Goal: Task Accomplishment & Management: Manage account settings

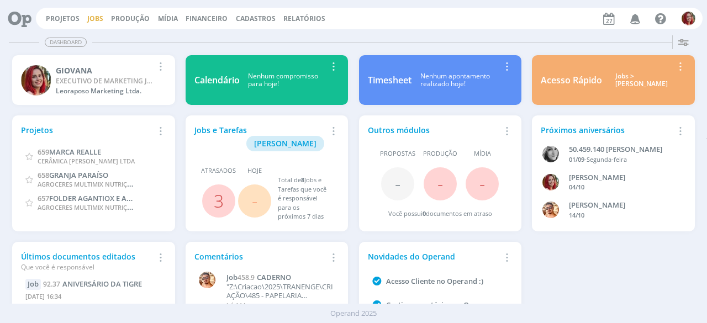
click at [87, 16] on link "Jobs" at bounding box center [95, 18] width 16 height 9
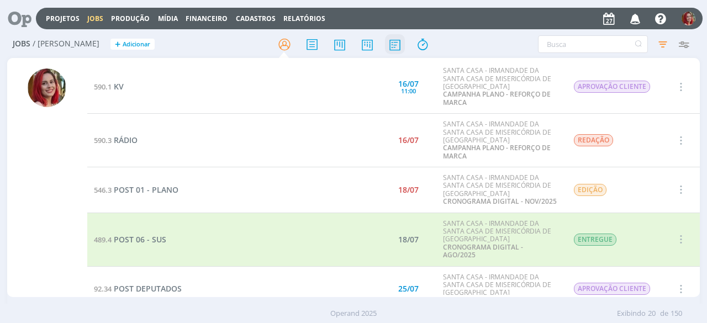
click at [396, 38] on icon at bounding box center [395, 45] width 20 height 22
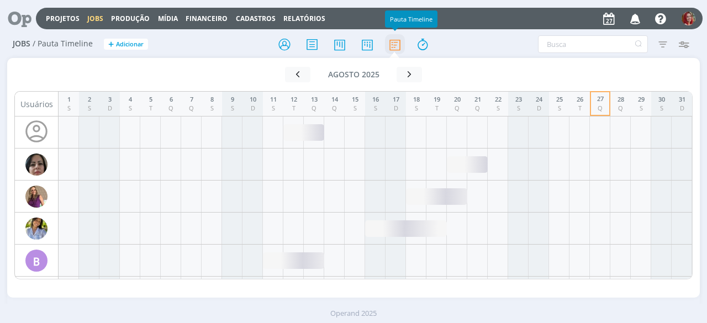
click at [396, 43] on icon at bounding box center [395, 45] width 20 height 22
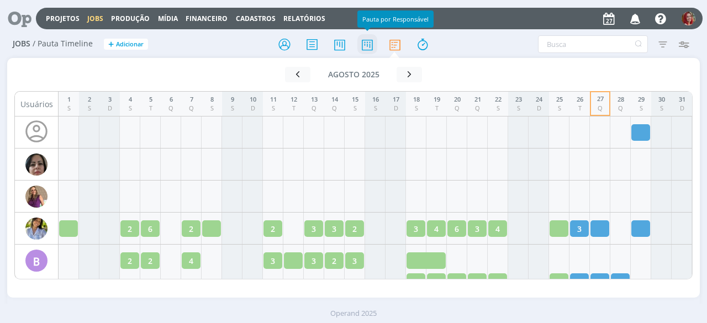
click at [370, 41] on icon at bounding box center [367, 45] width 20 height 22
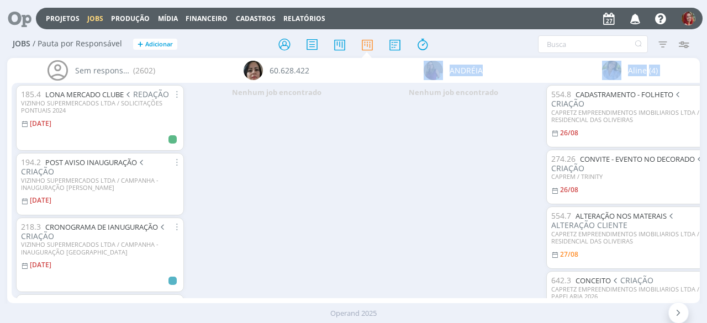
drag, startPoint x: 83, startPoint y: 304, endPoint x: 332, endPoint y: 284, distance: 249.2
click at [354, 275] on div "Projetos Jobs Produção [GEOGRAPHIC_DATA] Financeiro Cadastros Relatórios Notifi…" at bounding box center [353, 161] width 707 height 323
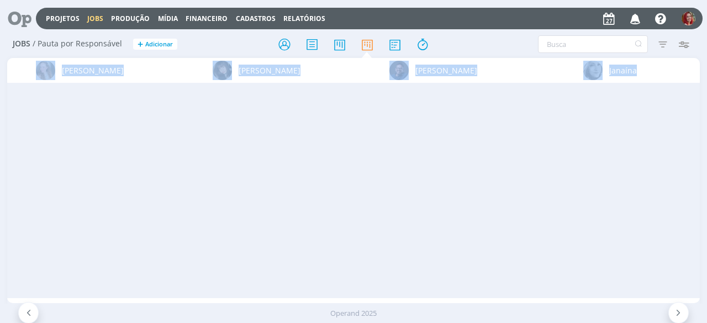
scroll to position [0, 4085]
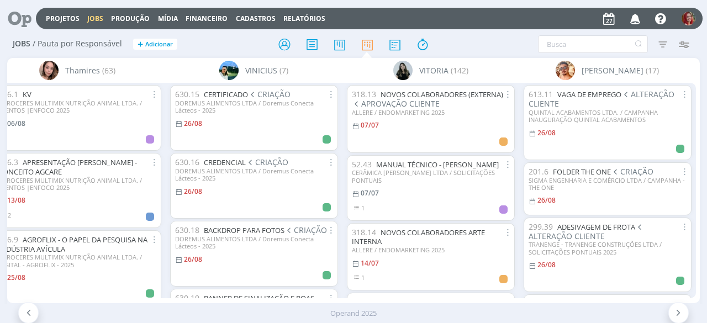
click at [497, 45] on div "Filtrar Filtrar [GEOGRAPHIC_DATA] Tipo Jobs e Tarefas Data Personalizado a Situ…" at bounding box center [584, 44] width 220 height 18
click at [639, 18] on icon "button" at bounding box center [634, 18] width 19 height 19
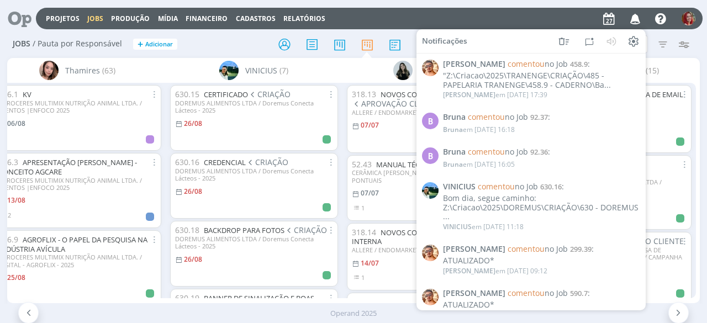
click at [466, 15] on div "Projetos Jobs Produção [GEOGRAPHIC_DATA] Financeiro Cadastros Relatórios Notifi…" at bounding box center [369, 19] width 666 height 22
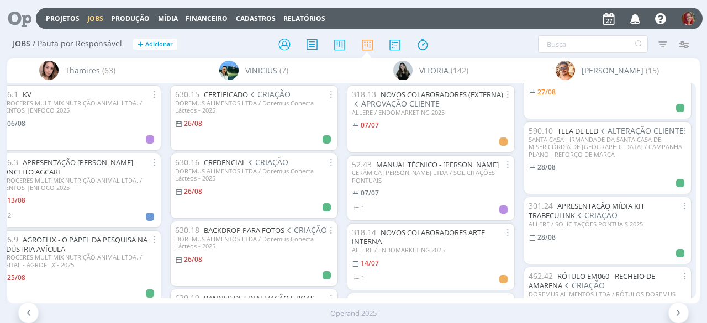
scroll to position [0, 0]
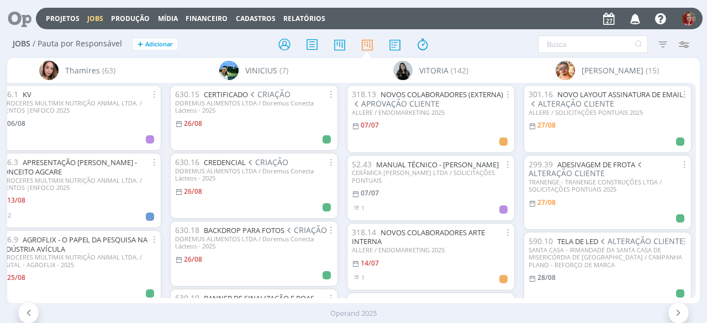
click at [641, 17] on icon "button" at bounding box center [634, 18] width 19 height 19
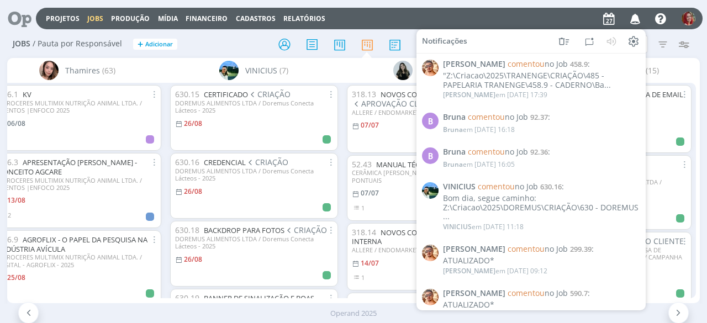
click at [208, 35] on h2 "Jobs / Pauta por Responsável + Adicionar" at bounding box center [123, 42] width 220 height 23
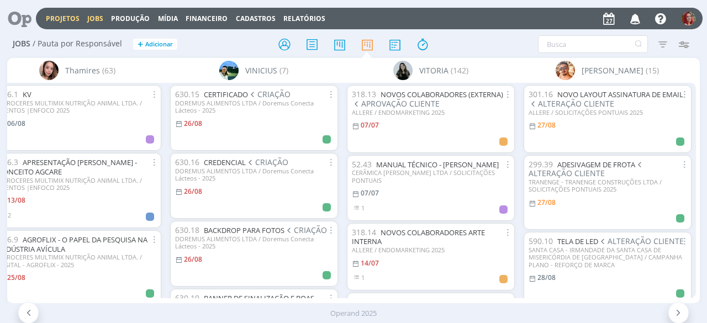
click at [70, 16] on link "Projetos" at bounding box center [63, 18] width 34 height 9
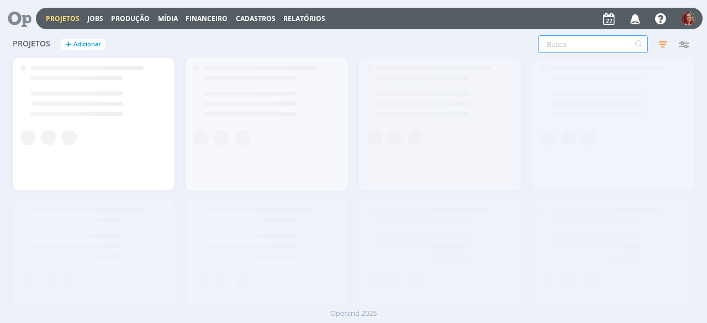
click at [593, 45] on input "text" at bounding box center [593, 44] width 110 height 18
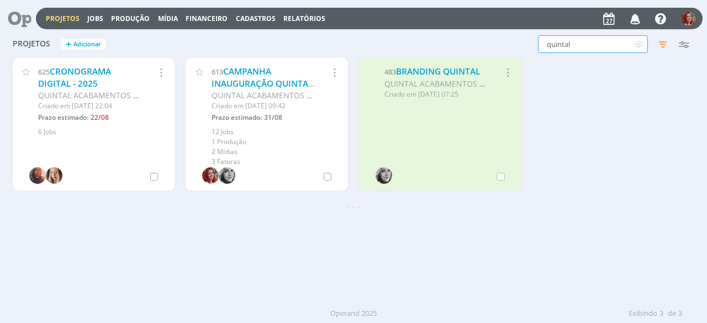
type input "quintal"
click at [248, 80] on link "CAMPANHA INAUGURAÇÃO QUINTAL ACABAMENTOS" at bounding box center [261, 83] width 101 height 35
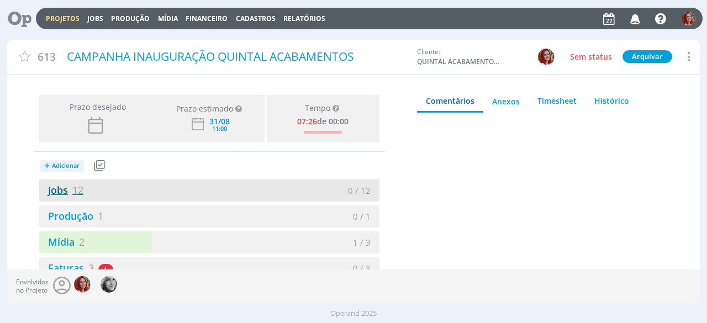
click at [72, 190] on link "Jobs 12" at bounding box center [61, 189] width 44 height 13
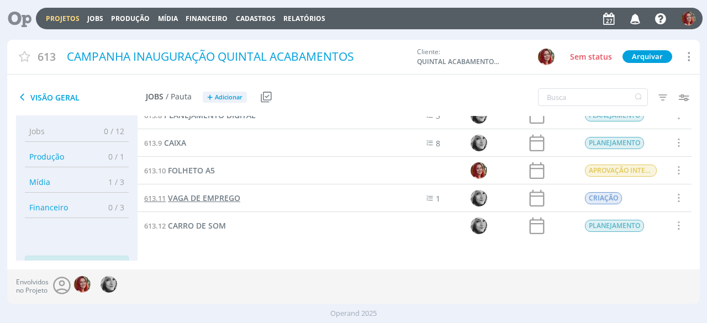
click at [230, 194] on span "VAGA DE EMPREGO" at bounding box center [204, 198] width 72 height 10
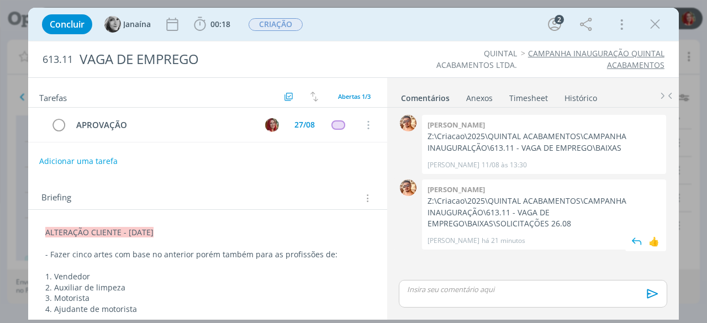
click at [404, 219] on div "0" at bounding box center [408, 214] width 28 height 70
click at [567, 223] on p "Z:\Criacao\2025\QUINTAL ACABAMENTOS\CAMPANHA INAUGURAÇÃO\613.11 - VAGA DE EMPRE…" at bounding box center [543, 212] width 233 height 34
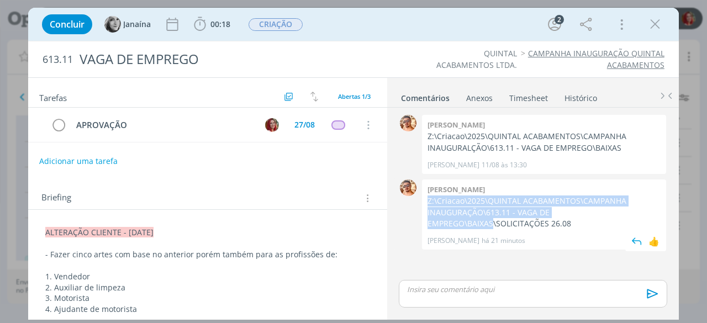
drag, startPoint x: 490, startPoint y: 220, endPoint x: 427, endPoint y: 197, distance: 67.6
click at [427, 197] on p "Z:\Criacao\2025\QUINTAL ACABAMENTOS\CAMPANHA INAUGURAÇÃO\613.11 - VAGA DE EMPRE…" at bounding box center [543, 212] width 233 height 34
copy p "Z:\Criacao\2025\QUINTAL ACABAMENTOS\CAMPANHA INAUGURAÇÃO\613.11 - VAGA DE EMPRE…"
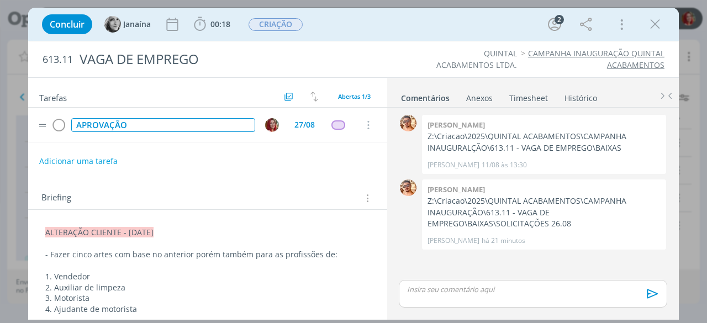
click at [149, 120] on div "APROVAÇÃO" at bounding box center [163, 125] width 184 height 14
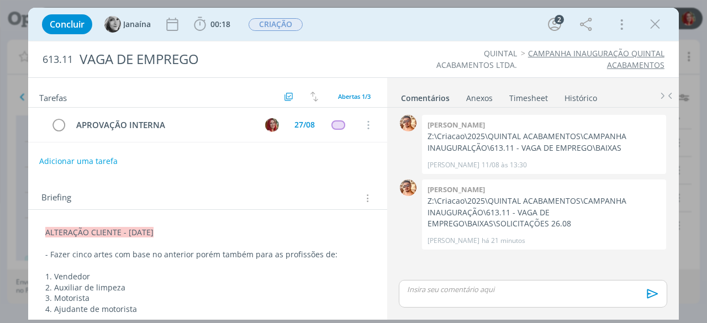
click at [153, 182] on div "Briefing Briefings Predefinidos Versões do Briefing Ver Briefing do Projeto" at bounding box center [207, 195] width 359 height 30
click at [93, 160] on button "Adicionar uma tarefa" at bounding box center [78, 160] width 78 height 19
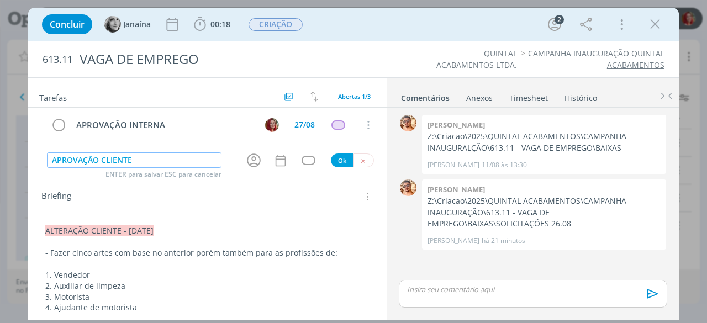
type input "APROVAÇÃO CLIENTE"
click at [337, 157] on button "Ok" at bounding box center [342, 160] width 23 height 14
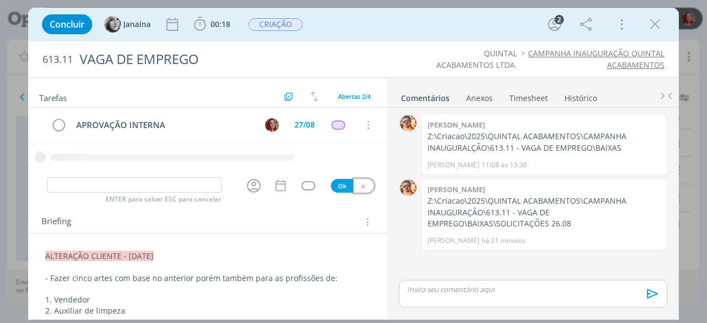
click at [362, 185] on button "dialog" at bounding box center [363, 186] width 20 height 14
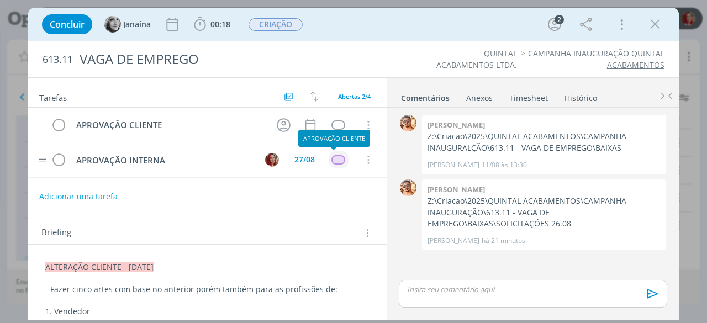
click at [338, 161] on div "dialog" at bounding box center [338, 159] width 14 height 9
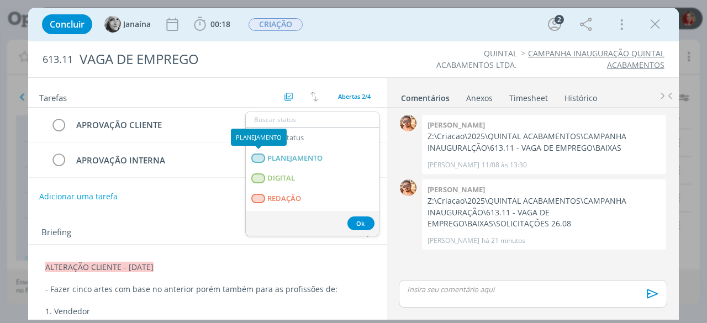
click at [187, 227] on div "Briefing Briefings Predefinidos Versões do Briefing Ver Briefing do Projeto" at bounding box center [208, 233] width 335 height 14
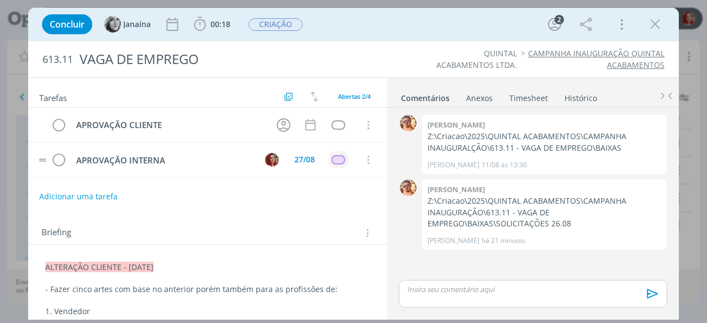
click at [333, 162] on div "dialog" at bounding box center [338, 159] width 14 height 9
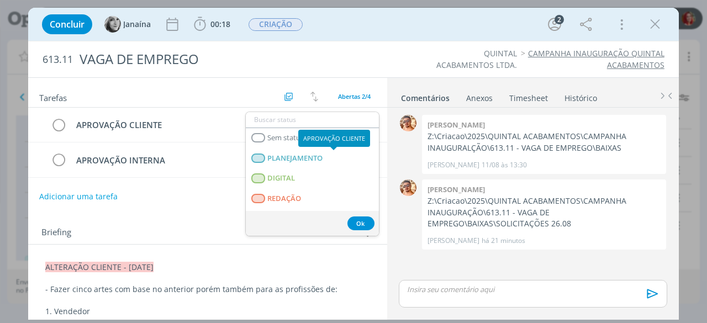
click at [311, 135] on div "APROVAÇÃO CLIENTE" at bounding box center [334, 138] width 72 height 17
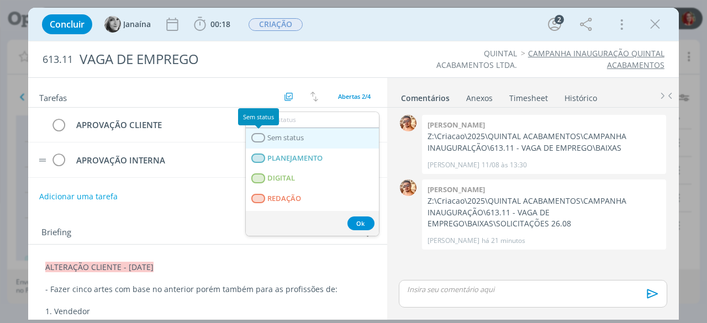
click at [263, 135] on div "dialog" at bounding box center [259, 137] width 14 height 9
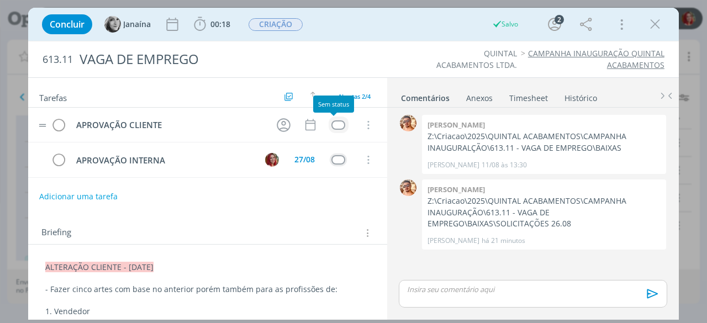
click at [339, 125] on div "dialog" at bounding box center [338, 124] width 14 height 9
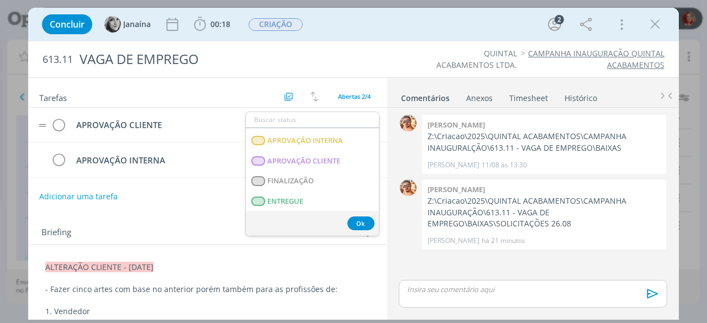
scroll to position [171, 0]
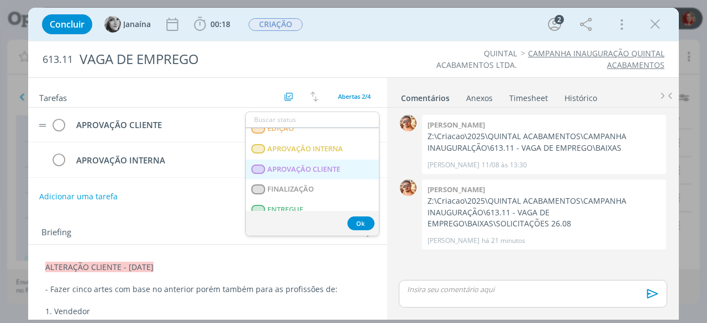
click at [308, 169] on span "APROVAÇÃO CLIENTE" at bounding box center [304, 169] width 73 height 9
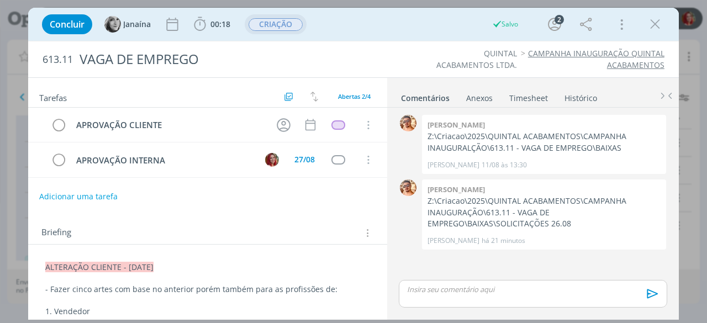
click at [289, 19] on span "CRIAÇÃO" at bounding box center [275, 24] width 54 height 13
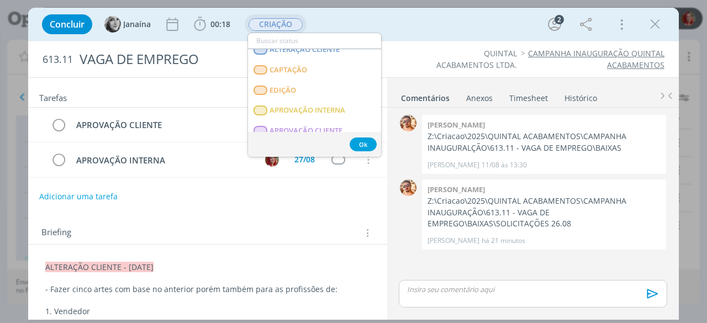
scroll to position [166, 0]
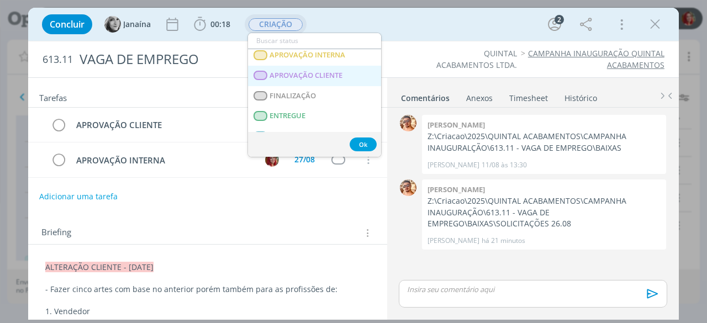
click at [314, 73] on span "APROVAÇÃO CLIENTE" at bounding box center [306, 75] width 73 height 9
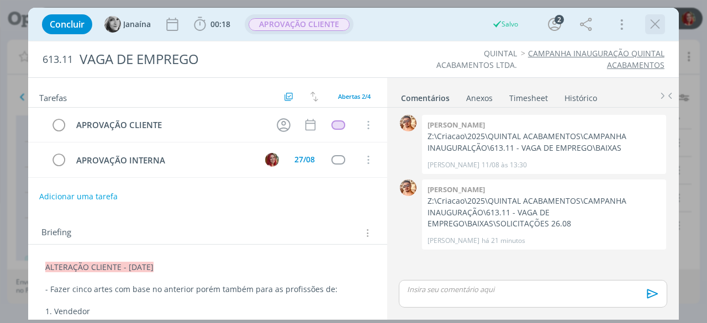
click at [662, 23] on icon "dialog" at bounding box center [654, 24] width 17 height 17
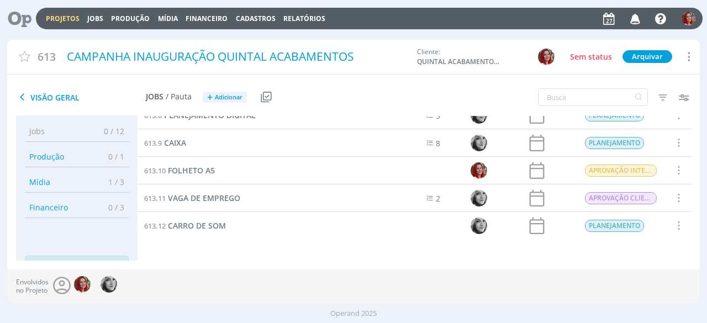
click at [27, 23] on icon at bounding box center [15, 19] width 23 height 22
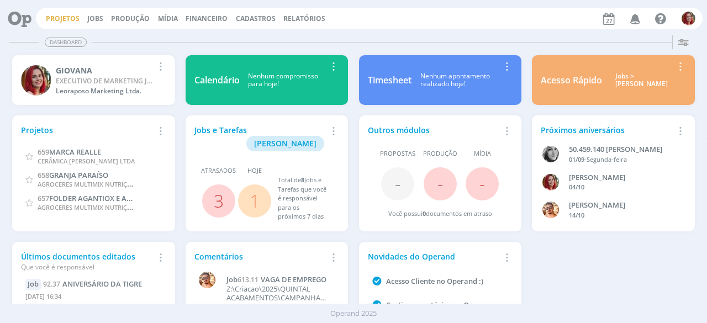
click at [62, 18] on link "Projetos" at bounding box center [63, 18] width 34 height 9
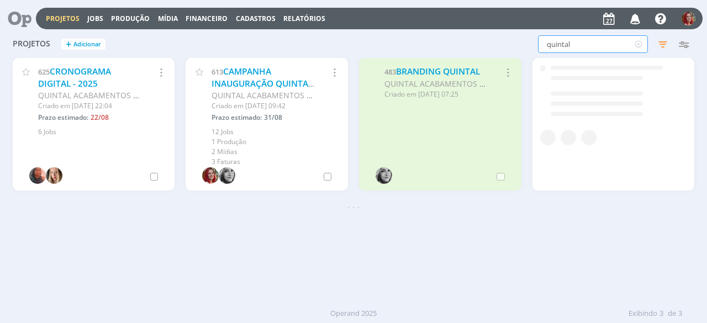
drag, startPoint x: 588, startPoint y: 43, endPoint x: 435, endPoint y: 44, distance: 153.5
click at [448, 44] on div "quintal Filtros Filtrar Limpar quintal Status Clientes Selecione Data de criaçã…" at bounding box center [569, 44] width 248 height 18
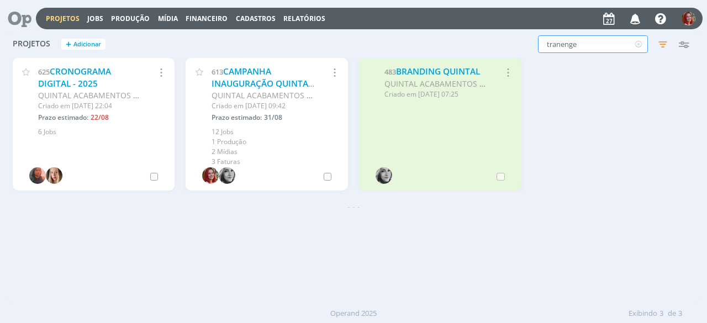
type input "tranenge"
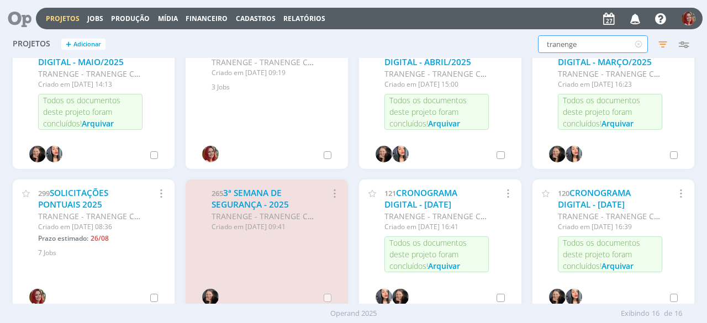
scroll to position [166, 0]
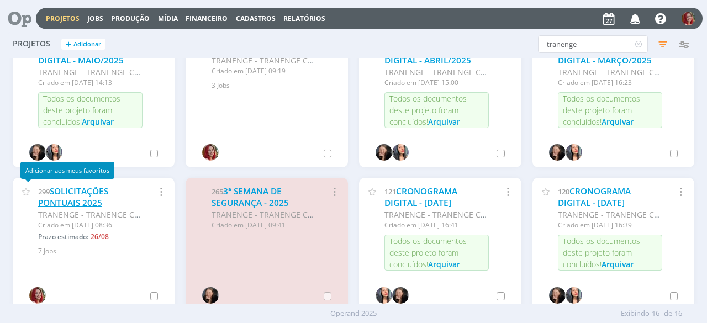
click at [63, 198] on link "SOLICITAÇÕES PONTUAIS 2025" at bounding box center [73, 197] width 70 height 24
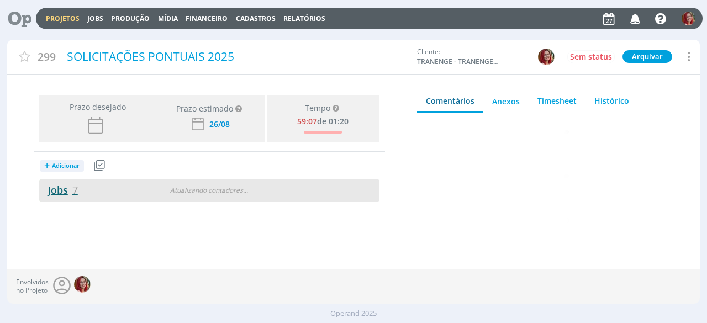
click at [67, 190] on link "Jobs 7" at bounding box center [58, 189] width 39 height 13
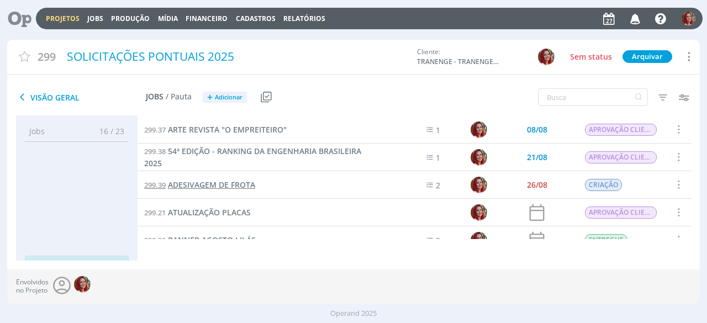
click at [233, 181] on span "ADESIVAGEM DE FROTA" at bounding box center [211, 184] width 87 height 10
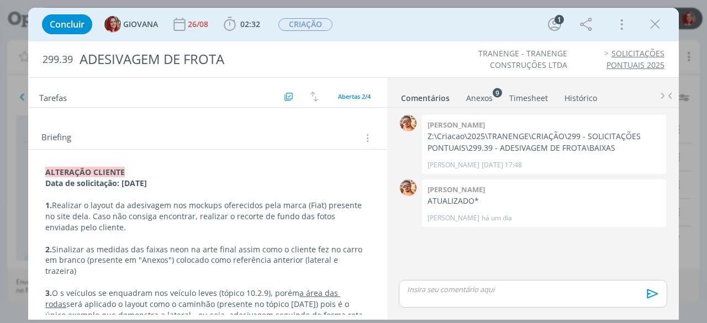
scroll to position [110, 0]
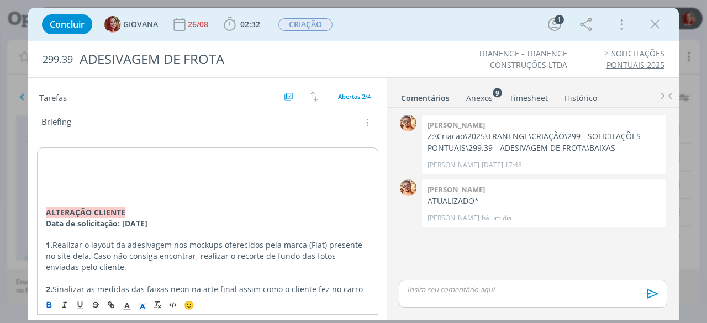
drag, startPoint x: 39, startPoint y: 209, endPoint x: 246, endPoint y: 221, distance: 207.9
copy div "﻿ ALTERAÇÃO CLIENTE Data de solicitação: [DATE]"
click at [51, 152] on p "dialog" at bounding box center [207, 157] width 323 height 11
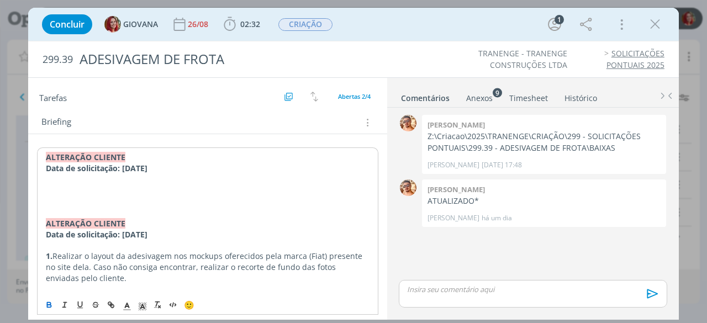
click at [131, 168] on strong "Data de solicitação: [DATE]" at bounding box center [97, 168] width 102 height 10
click at [100, 192] on p "dialog" at bounding box center [207, 190] width 323 height 11
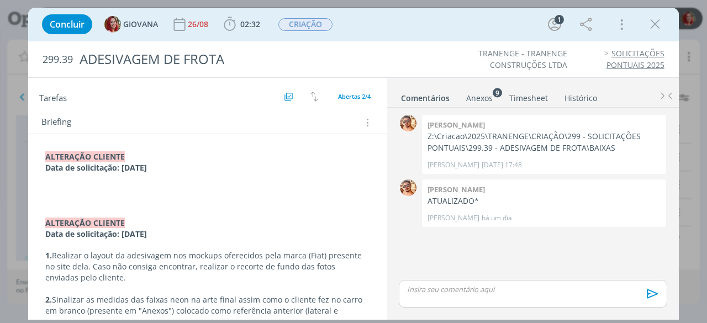
click at [82, 185] on p "dialog" at bounding box center [207, 189] width 325 height 11
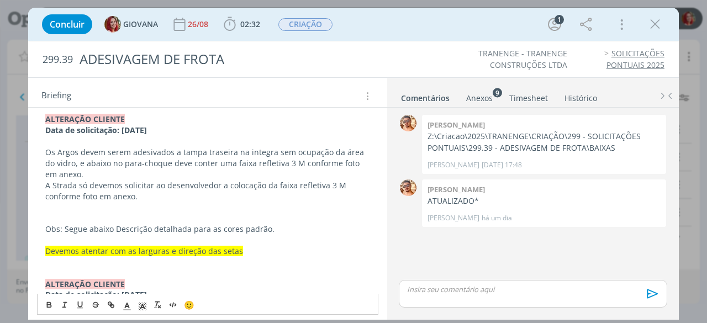
scroll to position [166, 0]
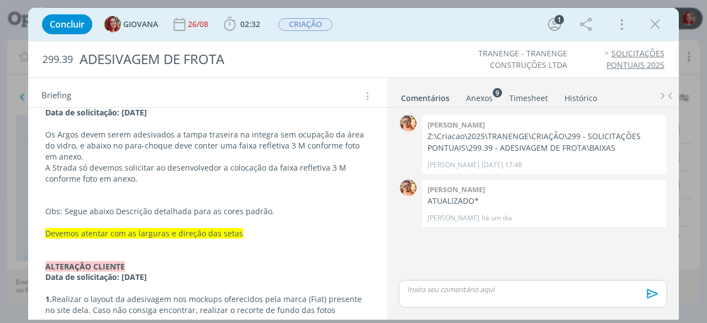
click at [256, 228] on p "Devemos atentar com as larguras e direção das setas" at bounding box center [207, 233] width 325 height 11
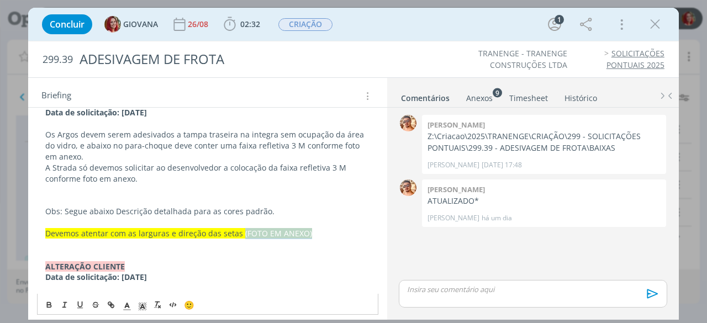
drag, startPoint x: 307, startPoint y: 232, endPoint x: 240, endPoint y: 231, distance: 67.4
click at [240, 231] on p "Devemos atentar com as larguras e direção das setas (FOTO EM ANEXO)" at bounding box center [207, 233] width 325 height 11
click at [83, 304] on icon "dialog" at bounding box center [80, 304] width 9 height 9
click at [273, 220] on p "dialog" at bounding box center [207, 222] width 325 height 11
click at [478, 98] on div "Anexos 9" at bounding box center [479, 98] width 26 height 11
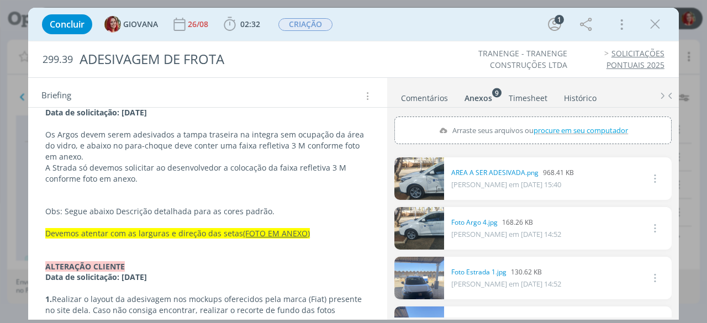
click at [301, 230] on u "(FOTO EM ANEXO)" at bounding box center [276, 233] width 67 height 10
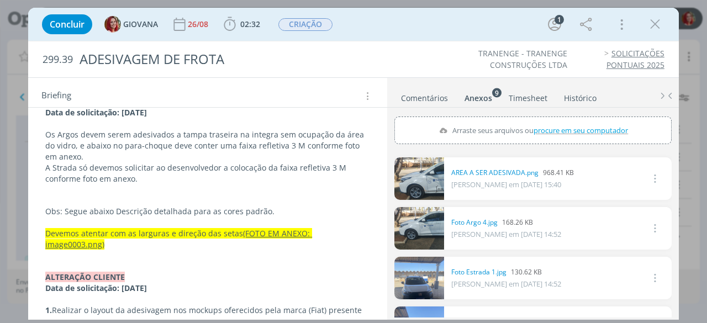
click at [312, 228] on u "(FOTO EM ANEXO: image0003.png)" at bounding box center [178, 239] width 267 height 22
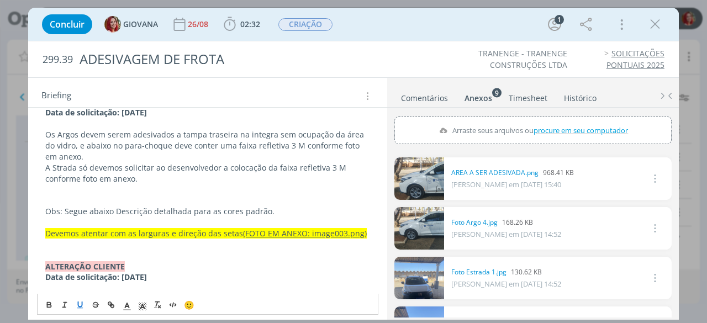
click at [492, 94] on sup "9" at bounding box center [496, 92] width 9 height 9
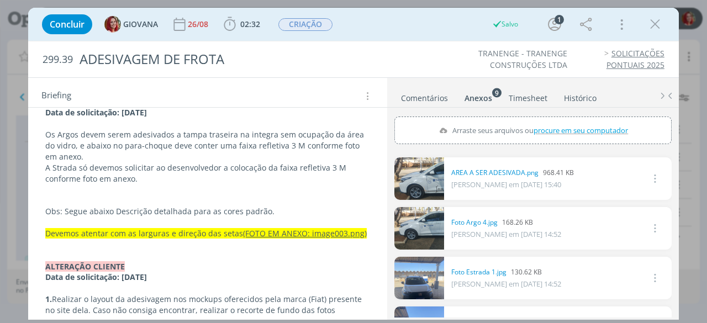
click at [590, 130] on span "procure em seu computador" at bounding box center [580, 130] width 94 height 10
click at [590, 120] on input "Arraste seus arquivos ou procure em seu computador" at bounding box center [532, 117] width 277 height 3
type input "C:\fakepath\image003.png"
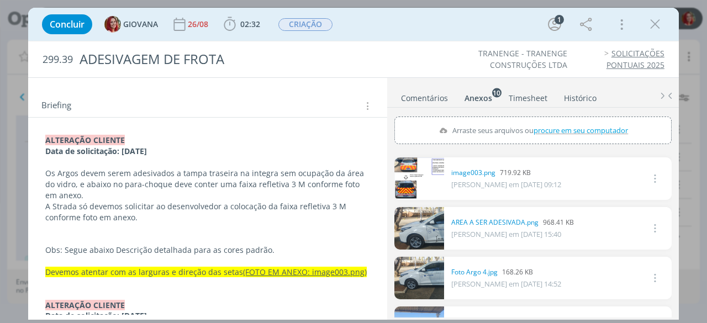
scroll to position [110, 0]
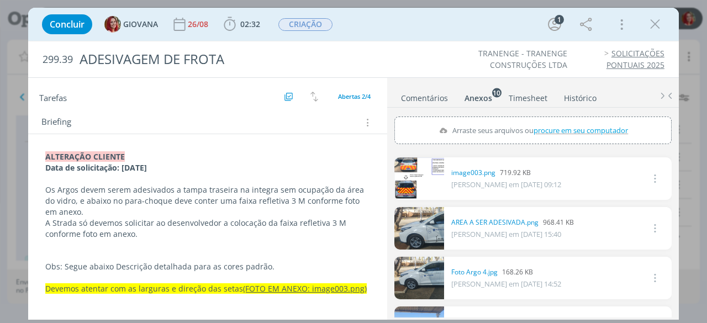
click at [96, 250] on p "dialog" at bounding box center [207, 255] width 325 height 11
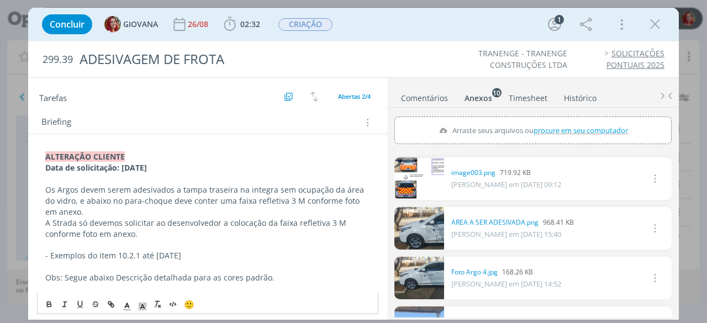
drag, startPoint x: 202, startPoint y: 256, endPoint x: 170, endPoint y: 249, distance: 32.7
click at [170, 250] on p "- Exemplos do item 10.2.1 até [DATE]" at bounding box center [207, 255] width 325 height 11
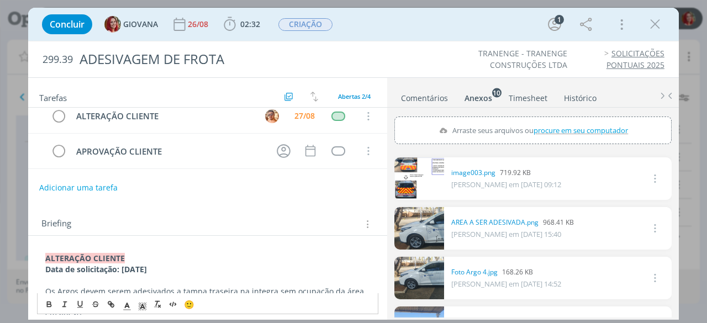
scroll to position [0, 0]
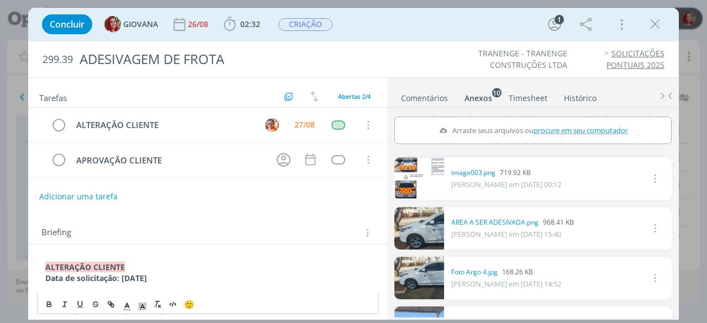
click at [425, 59] on ul "TRANENGE - TRANENGE CONSTRUÇÕES LTDA SOLICITAÇÕES PONTUAIS 2025" at bounding box center [537, 59] width 252 height 23
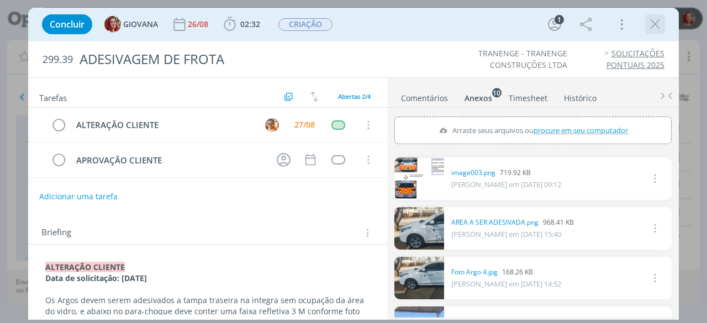
click at [654, 29] on icon "dialog" at bounding box center [654, 24] width 17 height 17
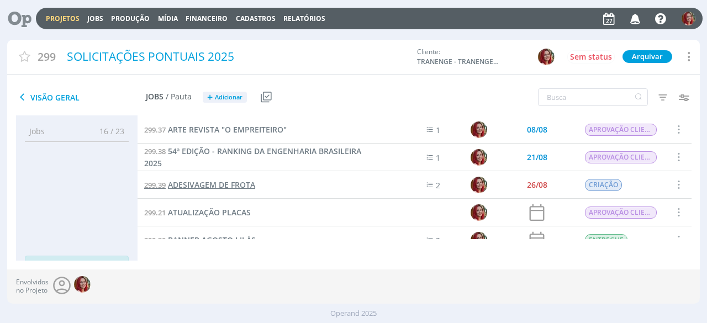
click at [231, 185] on span "ADESIVAGEM DE FROTA" at bounding box center [211, 184] width 87 height 10
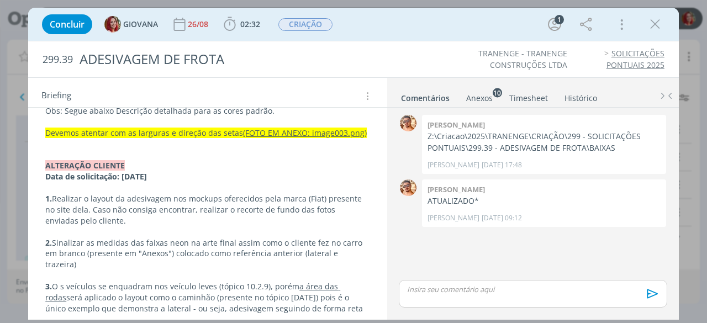
scroll to position [331, 0]
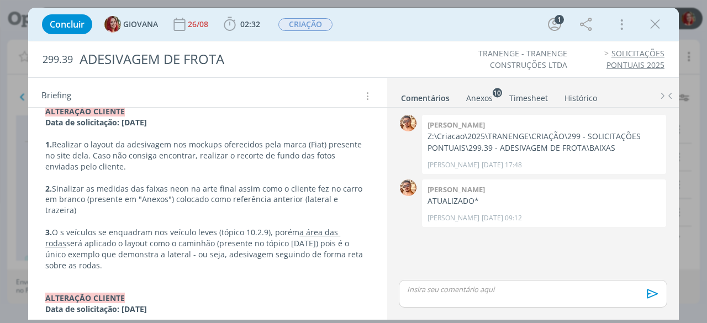
click at [198, 123] on p "Data de solicitação: [DATE]" at bounding box center [207, 122] width 325 height 11
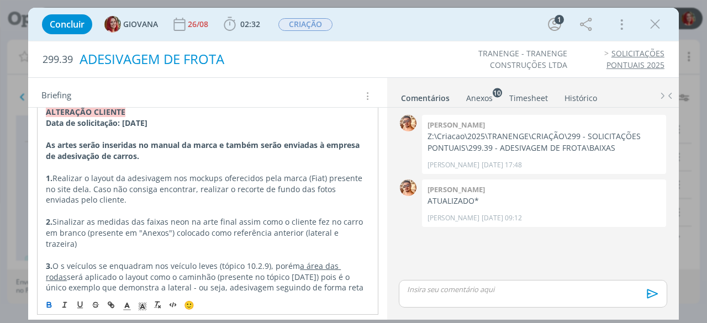
click at [400, 66] on div "ADESIVAGEM DE FROTA" at bounding box center [237, 59] width 325 height 27
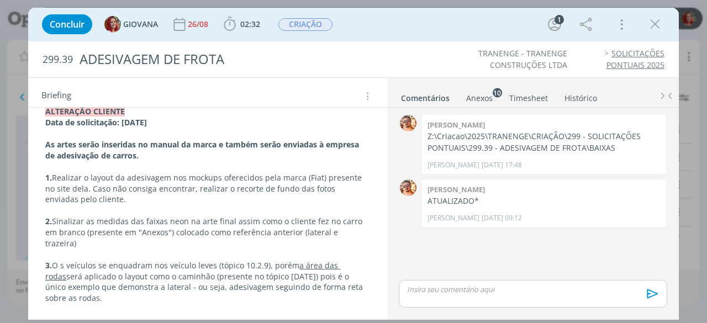
click at [418, 59] on ul "TRANENGE - TRANENGE CONSTRUÇÕES LTDA SOLICITAÇÕES PONTUAIS 2025" at bounding box center [537, 59] width 252 height 23
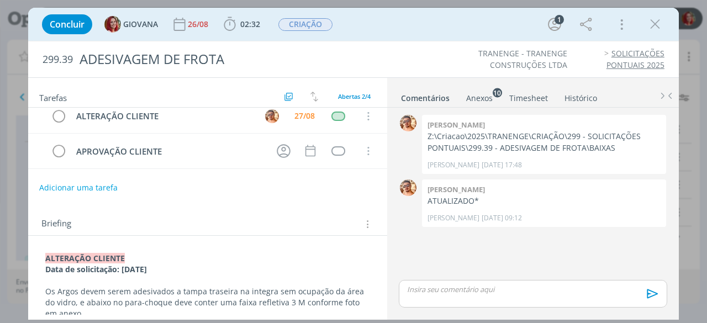
scroll to position [0, 0]
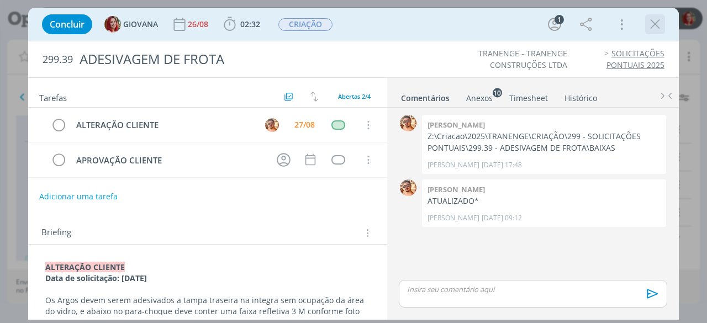
click at [659, 25] on icon "dialog" at bounding box center [654, 24] width 17 height 17
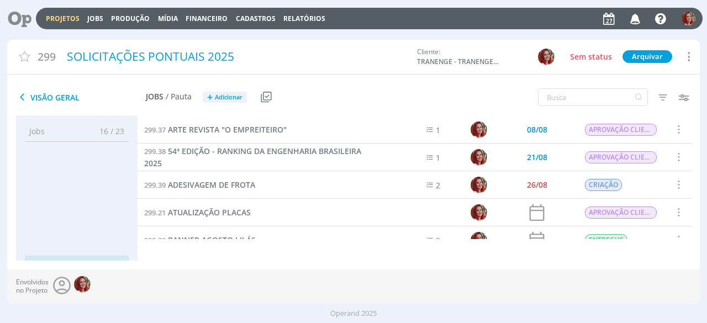
click at [13, 13] on icon at bounding box center [15, 19] width 23 height 22
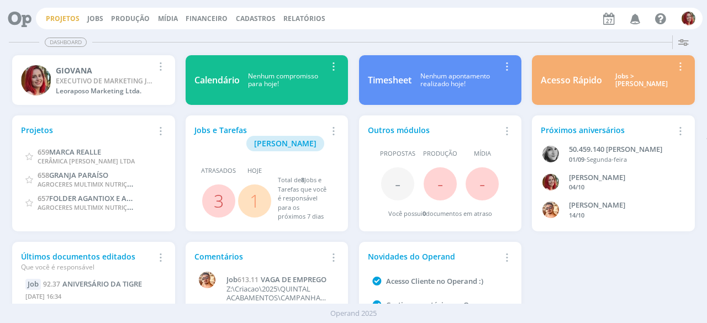
click at [46, 18] on link "Projetos" at bounding box center [63, 18] width 34 height 9
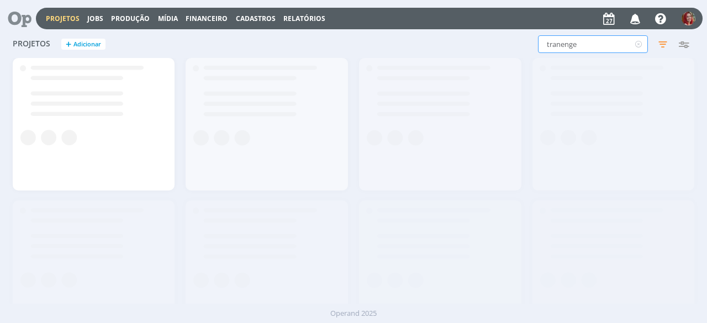
drag, startPoint x: 568, startPoint y: 47, endPoint x: 443, endPoint y: 55, distance: 125.5
click at [443, 55] on div "Projetos + Adicionar tranenge Filtros Filtrar Limpar tranenge Status Clientes S…" at bounding box center [353, 45] width 692 height 28
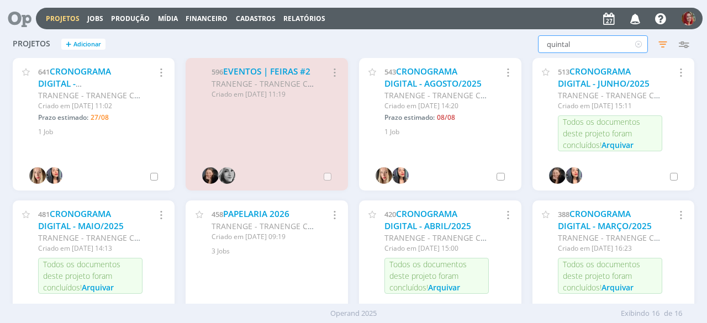
type input "quintal"
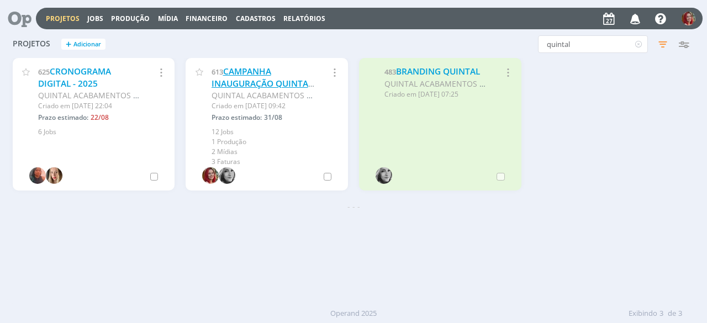
click at [259, 70] on link "CAMPANHA INAUGURAÇÃO QUINTAL ACABAMENTOS" at bounding box center [261, 83] width 101 height 35
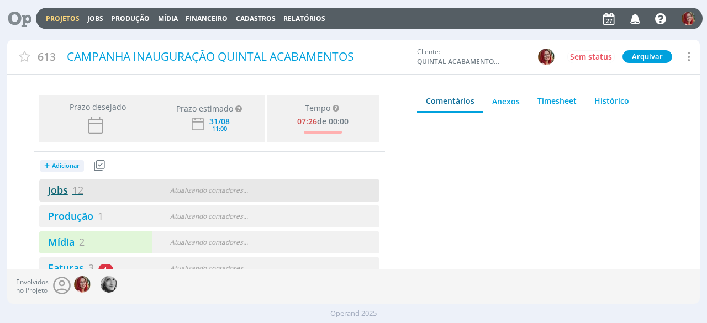
click at [76, 190] on span "12" at bounding box center [77, 189] width 11 height 13
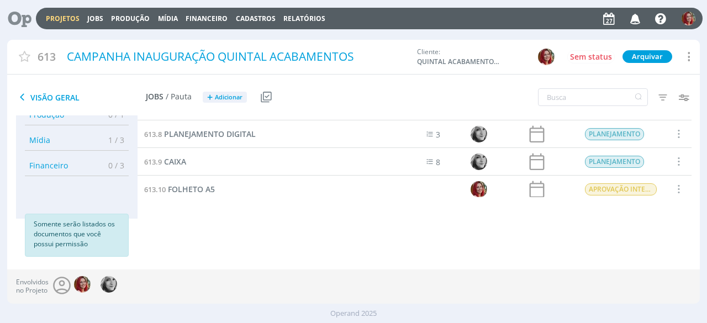
scroll to position [208, 0]
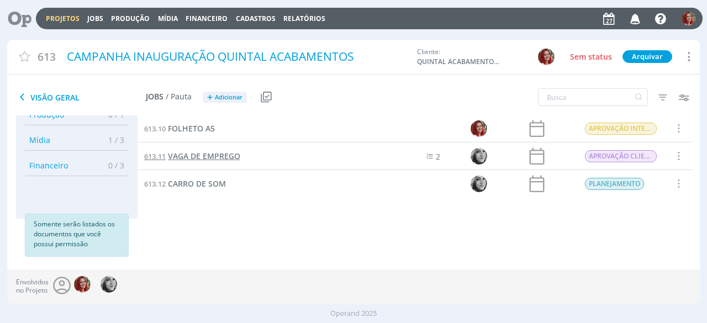
click at [197, 156] on span "VAGA DE EMPREGO" at bounding box center [204, 156] width 72 height 10
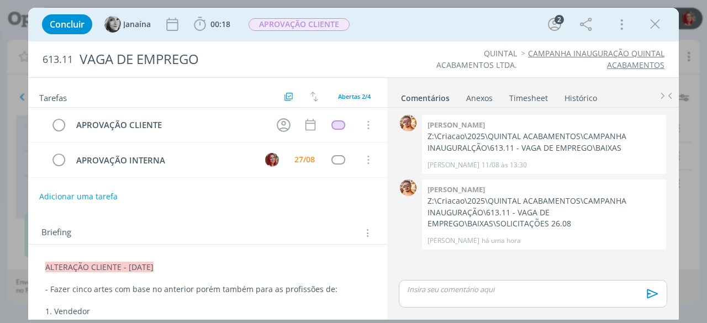
drag, startPoint x: 41, startPoint y: 266, endPoint x: 198, endPoint y: 269, distance: 156.8
copy span "ALTERAÇÃO CLIENTE - [DATE]"
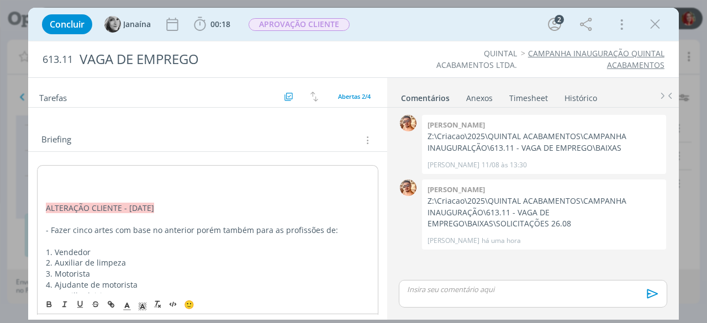
scroll to position [97, 0]
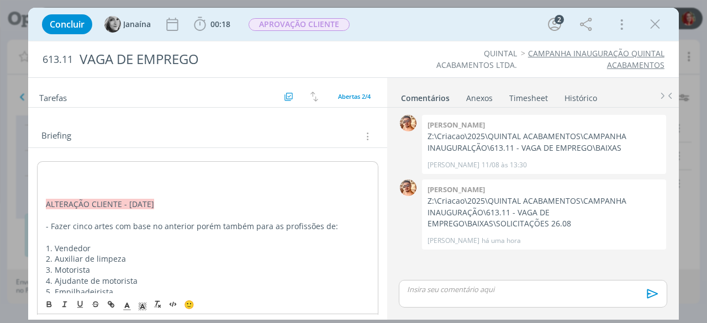
click at [58, 170] on p "dialog" at bounding box center [207, 171] width 323 height 11
click at [135, 169] on span "ALTERAÇÃO CLIENTE - [DATE]" at bounding box center [100, 171] width 108 height 10
click at [96, 184] on p "dialog" at bounding box center [207, 182] width 323 height 11
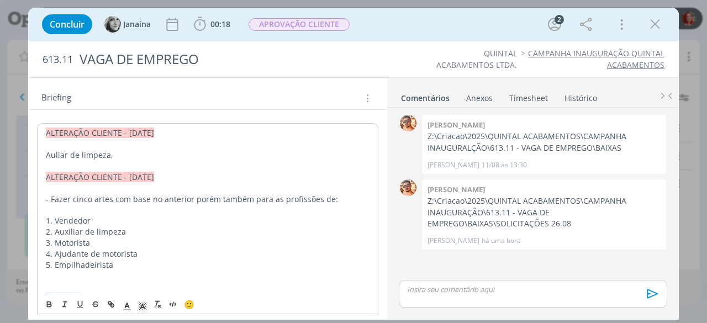
scroll to position [152, 0]
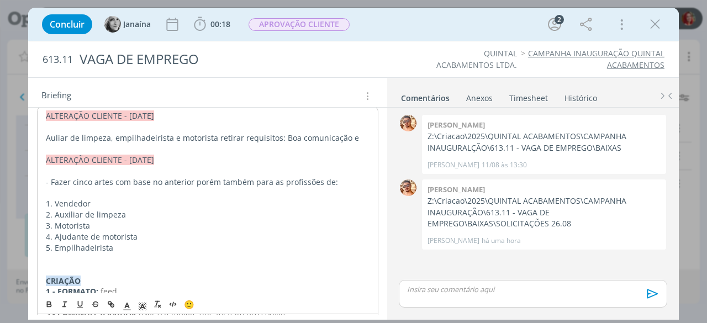
click at [259, 138] on p "Auliar de limpeza, empilhadeirista e motorista retirar requisitos: Boa comunica…" at bounding box center [207, 137] width 323 height 11
click at [332, 140] on p "Auliar de limpeza, empilhadeirista e motorista retirar: Boa comunicação e" at bounding box center [207, 137] width 323 height 11
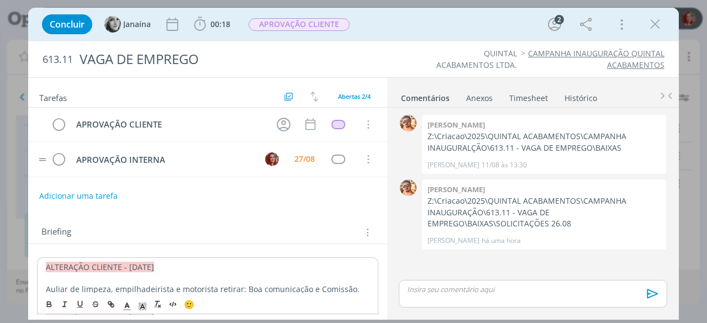
scroll to position [0, 0]
click at [90, 187] on button "Adicionar uma tarefa" at bounding box center [78, 196] width 78 height 19
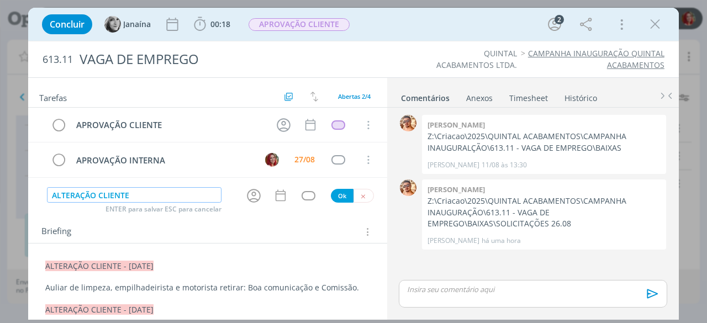
type input "ALTERAÇÃO CLIENTE"
click at [341, 195] on button "Ok" at bounding box center [342, 196] width 23 height 14
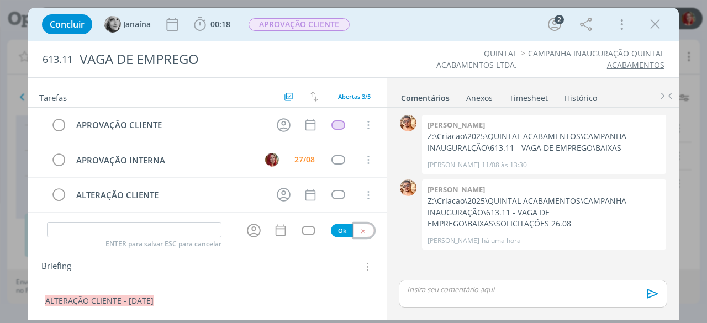
click at [363, 226] on button "dialog" at bounding box center [363, 231] width 20 height 14
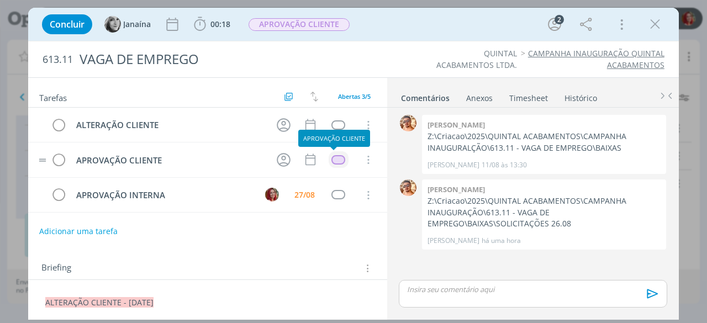
click at [336, 159] on div "dialog" at bounding box center [338, 159] width 14 height 9
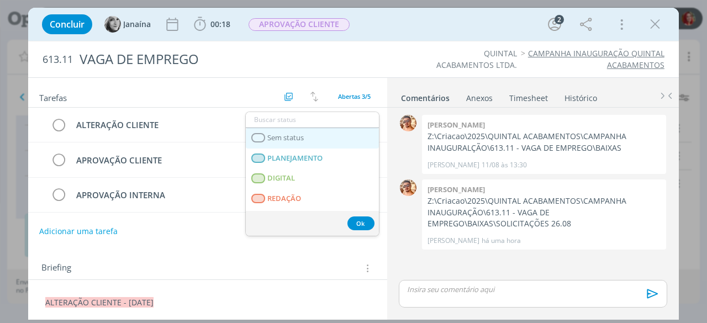
click at [302, 141] on span "Sem status" at bounding box center [286, 138] width 36 height 9
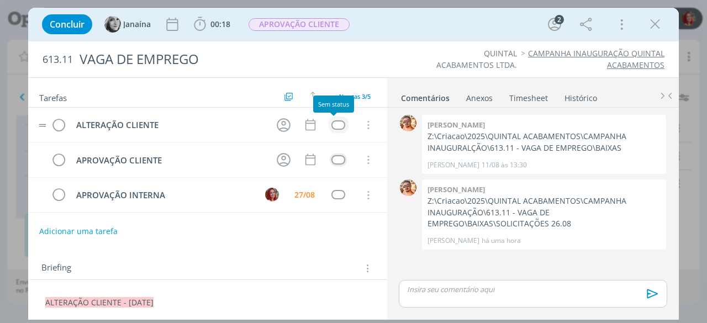
click at [335, 121] on div "dialog" at bounding box center [338, 124] width 14 height 9
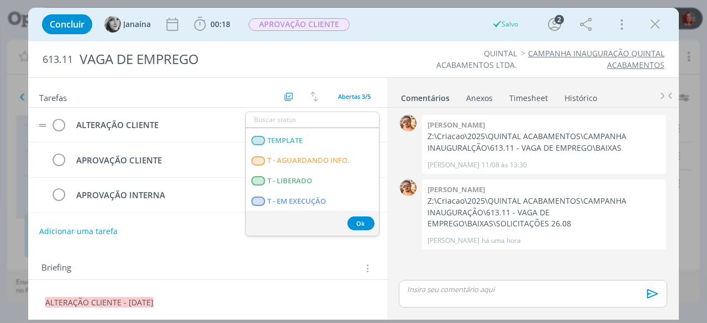
scroll to position [276, 0]
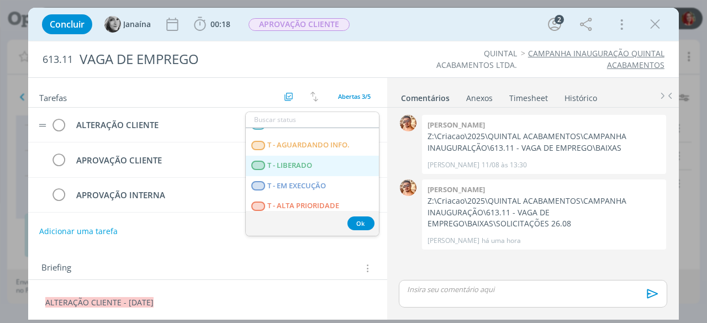
click at [323, 165] on LIBERADO "T - LIBERADO" at bounding box center [312, 166] width 133 height 20
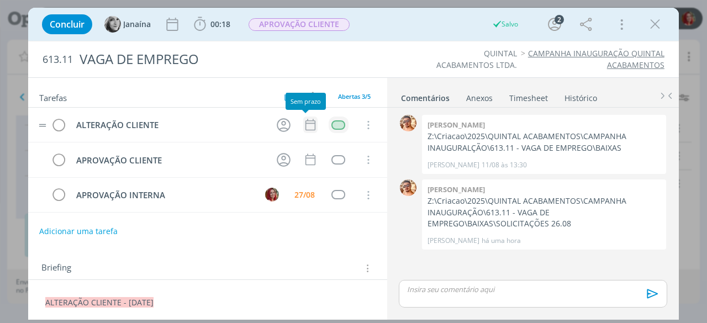
click at [310, 127] on icon "dialog" at bounding box center [310, 125] width 14 height 14
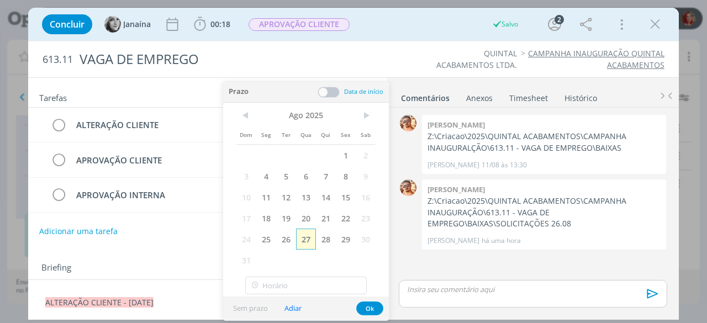
click at [301, 238] on span "27" at bounding box center [306, 239] width 20 height 21
click at [374, 303] on button "Ok" at bounding box center [369, 308] width 27 height 14
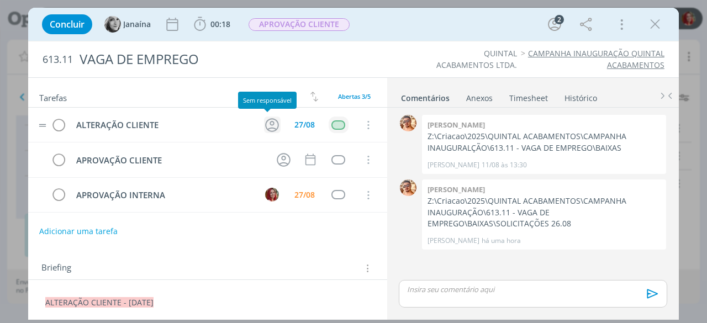
click at [270, 121] on icon "dialog" at bounding box center [271, 124] width 17 height 17
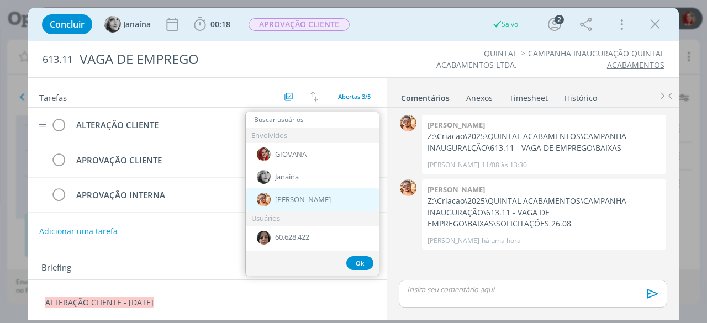
click at [308, 192] on div "[PERSON_NAME]" at bounding box center [312, 199] width 133 height 23
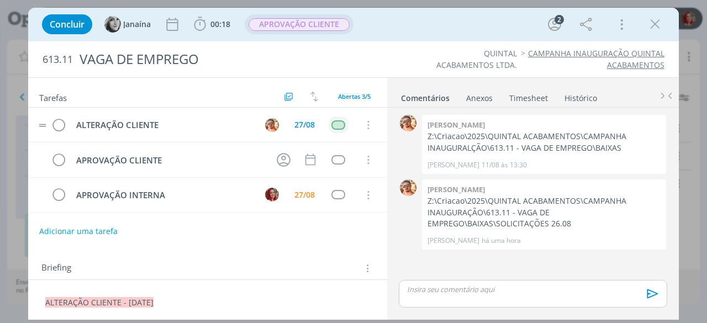
click at [318, 19] on span "APROVAÇÃO CLIENTE" at bounding box center [298, 24] width 101 height 13
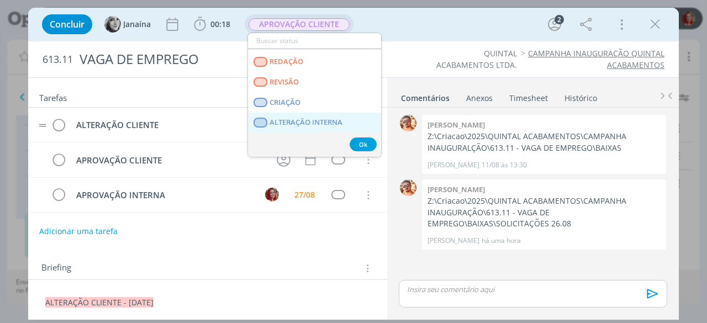
scroll to position [55, 0]
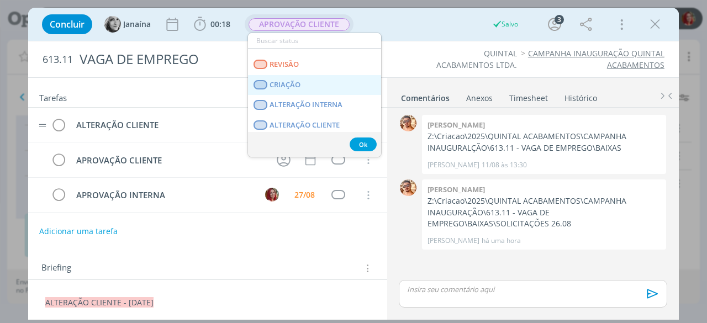
click at [319, 85] on link "CRIAÇÃO" at bounding box center [314, 85] width 133 height 20
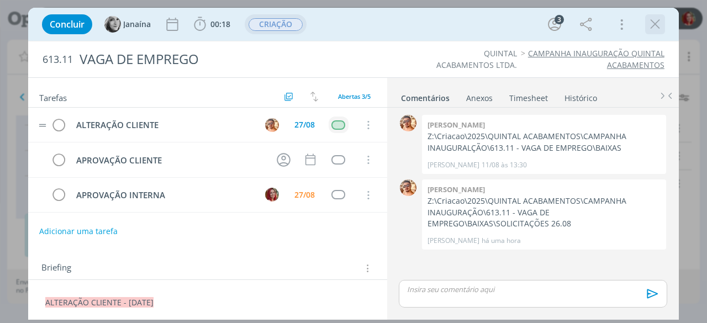
click at [652, 24] on icon "dialog" at bounding box center [654, 24] width 17 height 17
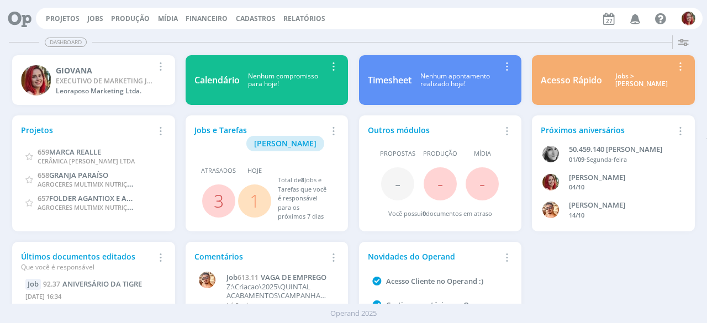
click at [207, 191] on span "3" at bounding box center [218, 200] width 33 height 33
click at [219, 189] on link "3" at bounding box center [219, 201] width 10 height 24
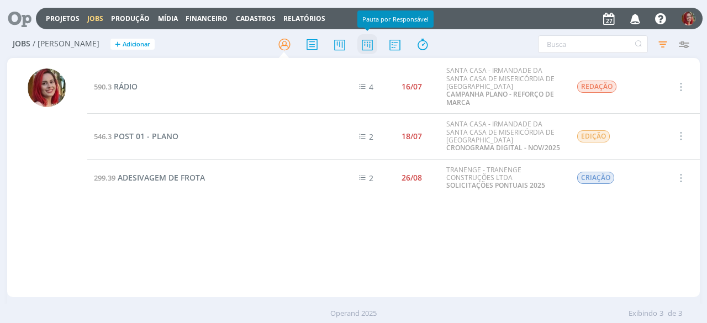
click at [370, 40] on icon at bounding box center [367, 45] width 20 height 22
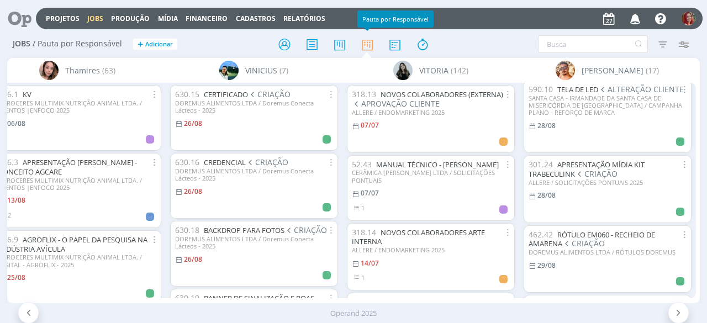
scroll to position [331, 0]
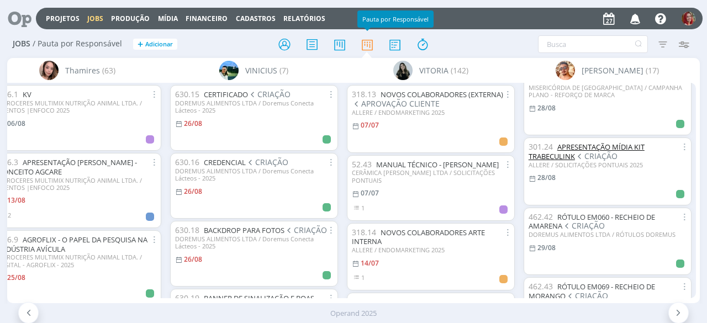
click at [623, 157] on link "APRESENTAÇÃO MÍDIA KIT TRABECULINK" at bounding box center [586, 151] width 116 height 19
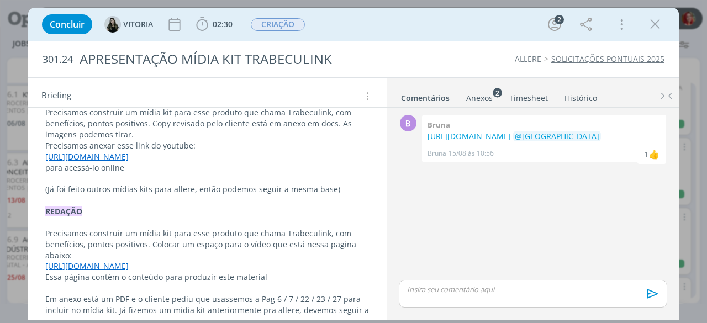
scroll to position [183, 0]
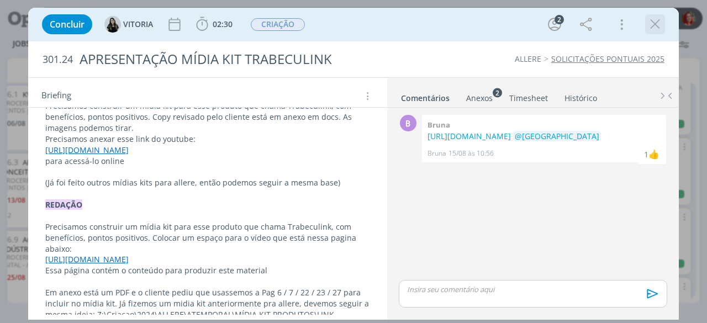
click at [648, 24] on icon "dialog" at bounding box center [654, 24] width 17 height 17
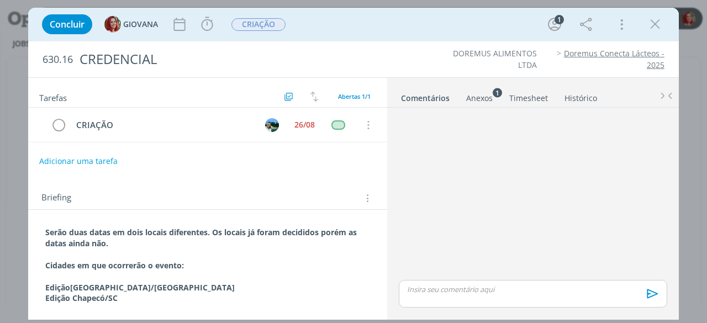
click at [590, 52] on link "Doremus Conecta Lácteos - 2025" at bounding box center [614, 59] width 100 height 22
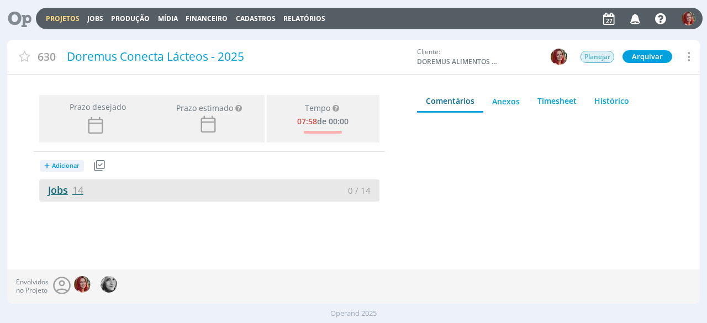
click at [69, 188] on link "Jobs 14" at bounding box center [61, 189] width 44 height 13
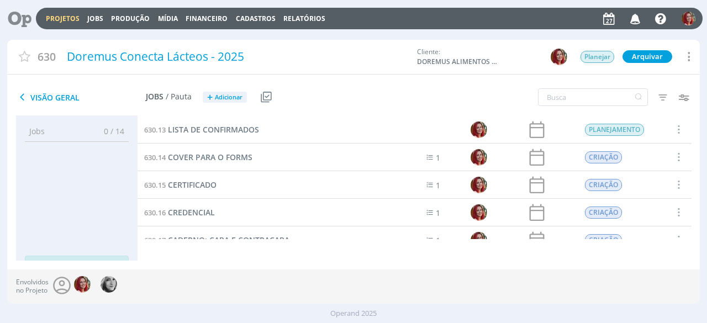
scroll to position [299, 0]
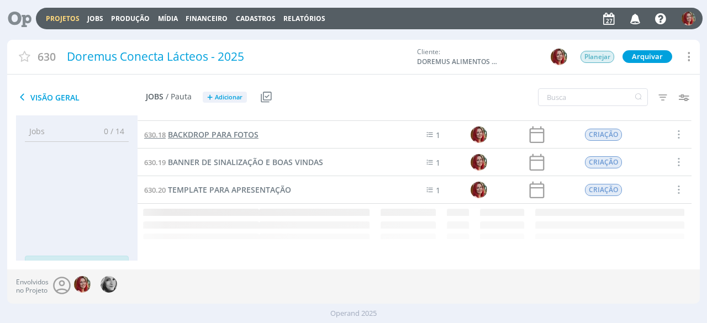
click at [237, 131] on span "BACKDROP PARA FOTOS" at bounding box center [213, 134] width 91 height 10
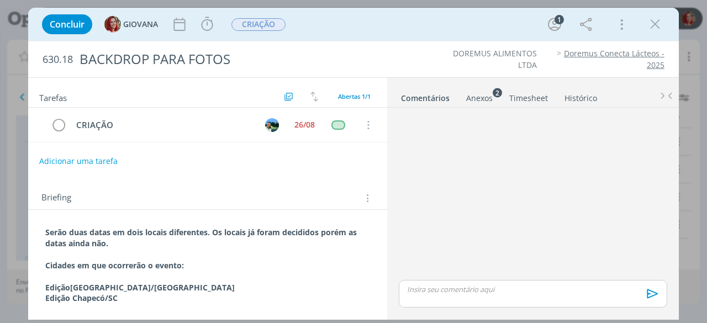
scroll to position [263, 0]
click at [656, 25] on icon "dialog" at bounding box center [654, 24] width 17 height 17
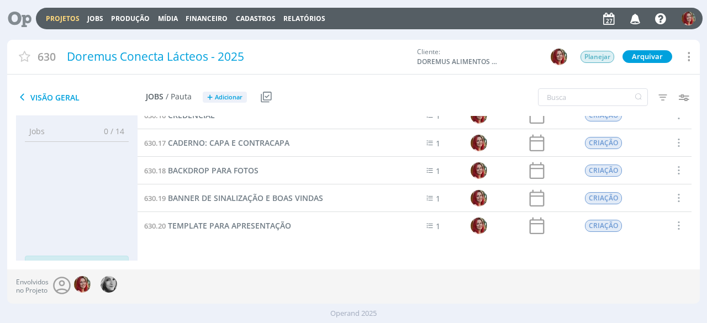
click at [26, 21] on icon at bounding box center [15, 19] width 23 height 22
